Goal: Find specific page/section: Find specific page/section

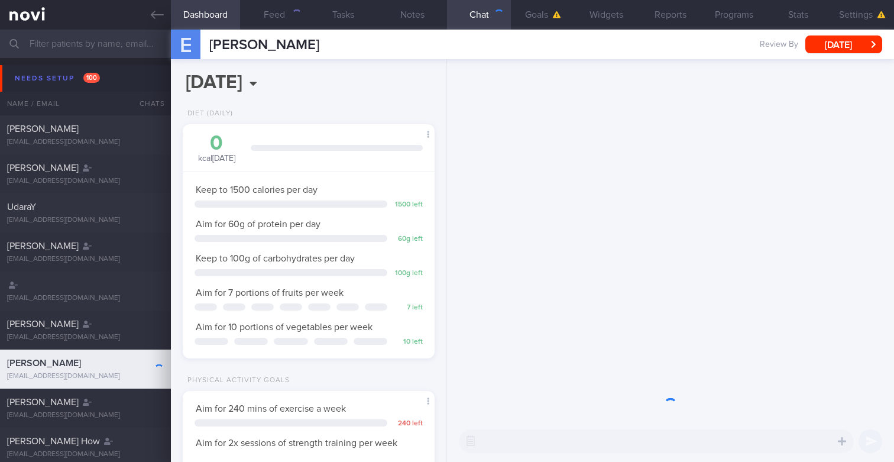
scroll to position [118, 235]
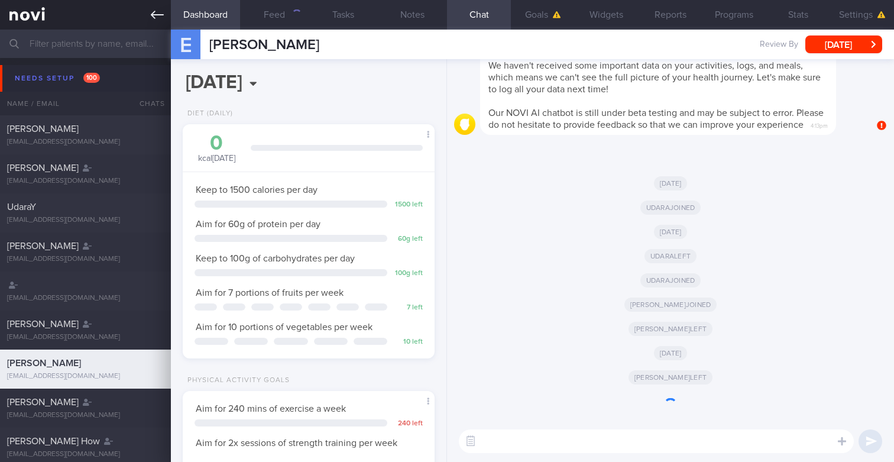
click at [157, 21] on icon at bounding box center [157, 14] width 13 height 13
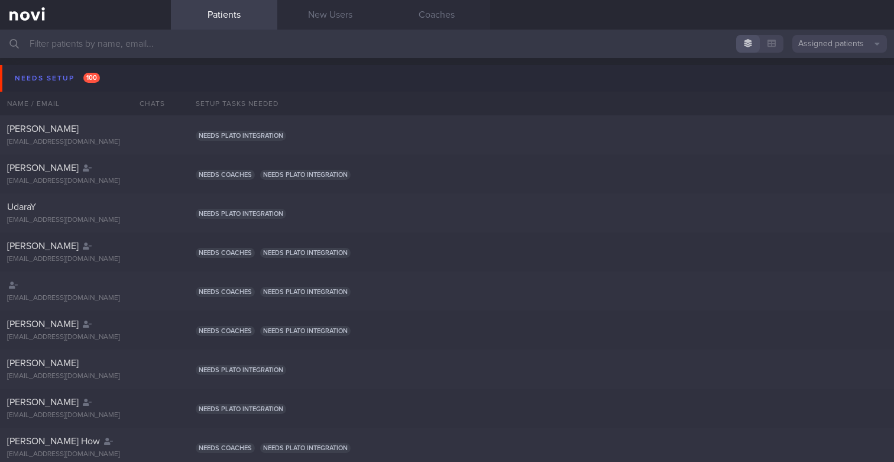
click at [818, 50] on button "Assigned patients" at bounding box center [839, 44] width 95 height 18
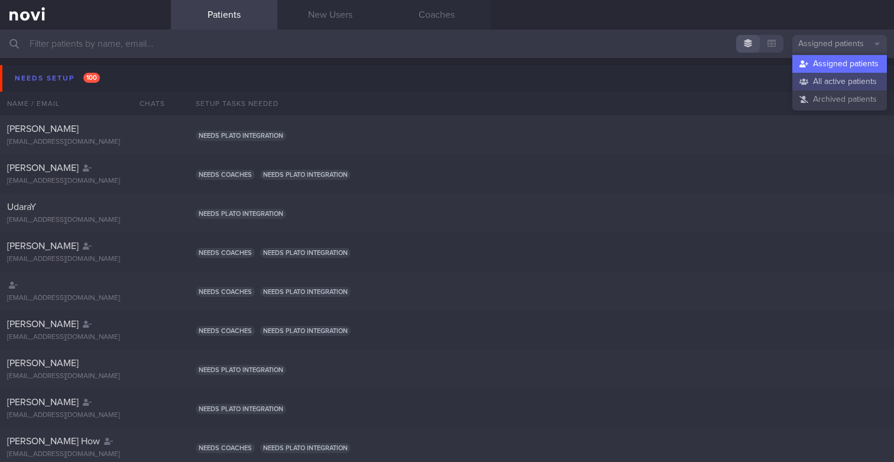
click at [808, 80] on button "All active patients" at bounding box center [839, 82] width 95 height 18
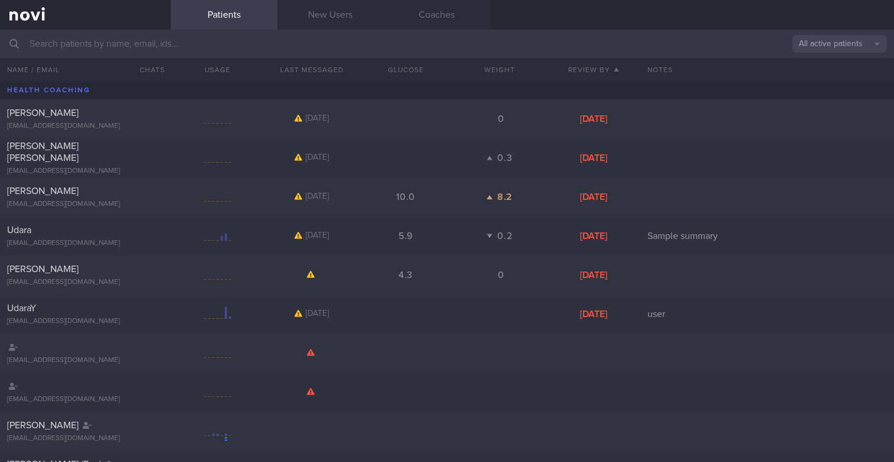
click at [320, 45] on input "text" at bounding box center [447, 44] width 894 height 28
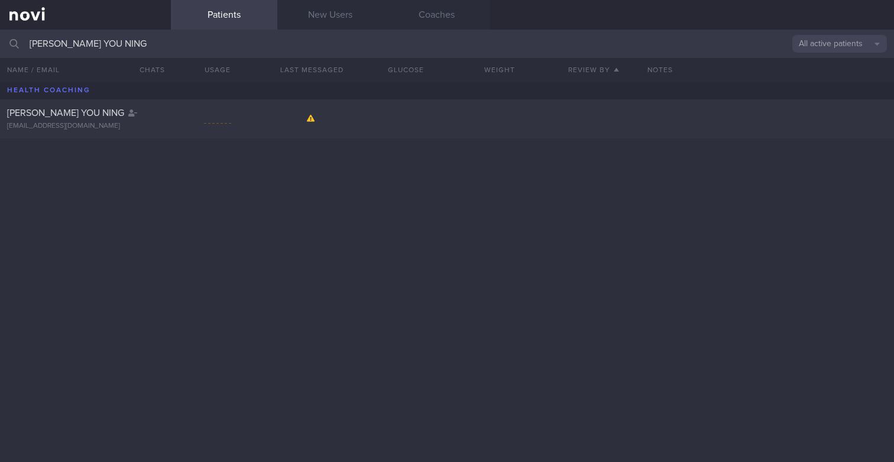
type input "[PERSON_NAME] YOU NING"
click at [252, 115] on div at bounding box center [218, 119] width 94 height 15
select select "8"
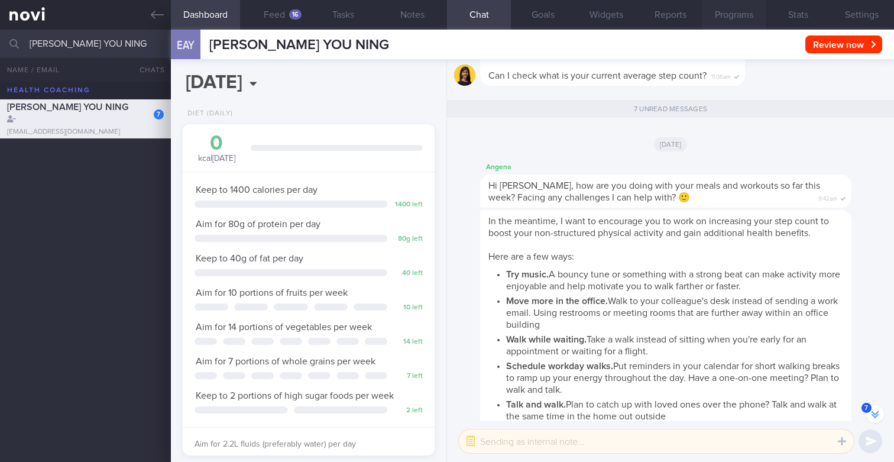
click at [733, 10] on button "Programs" at bounding box center [734, 15] width 64 height 30
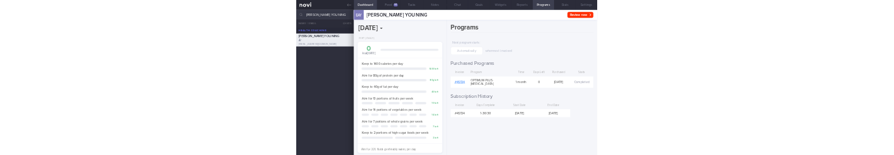
scroll to position [-1243, 0]
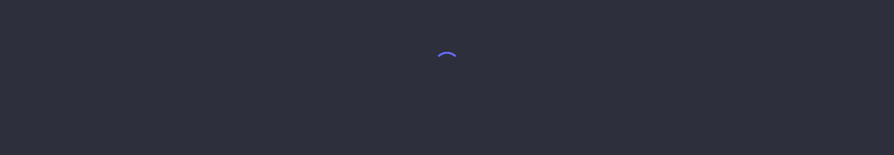
select select "8"
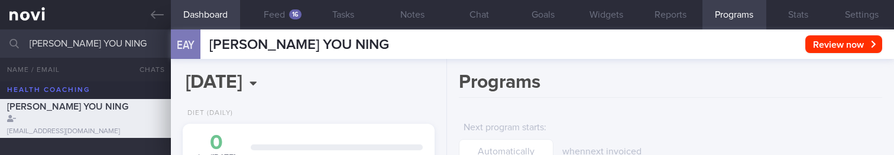
scroll to position [118, 235]
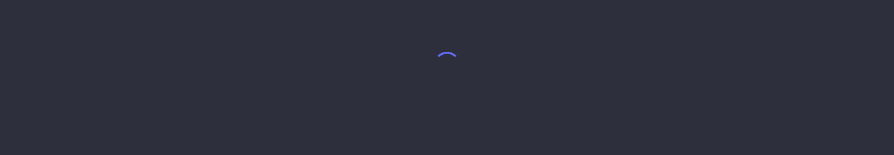
select select "8"
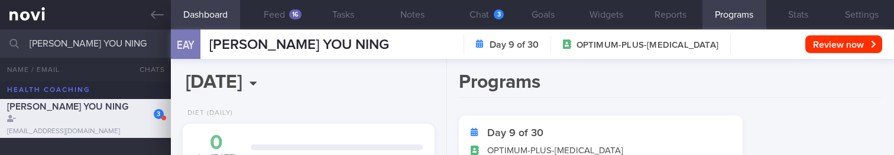
scroll to position [118, 235]
